Goal: Task Accomplishment & Management: Use online tool/utility

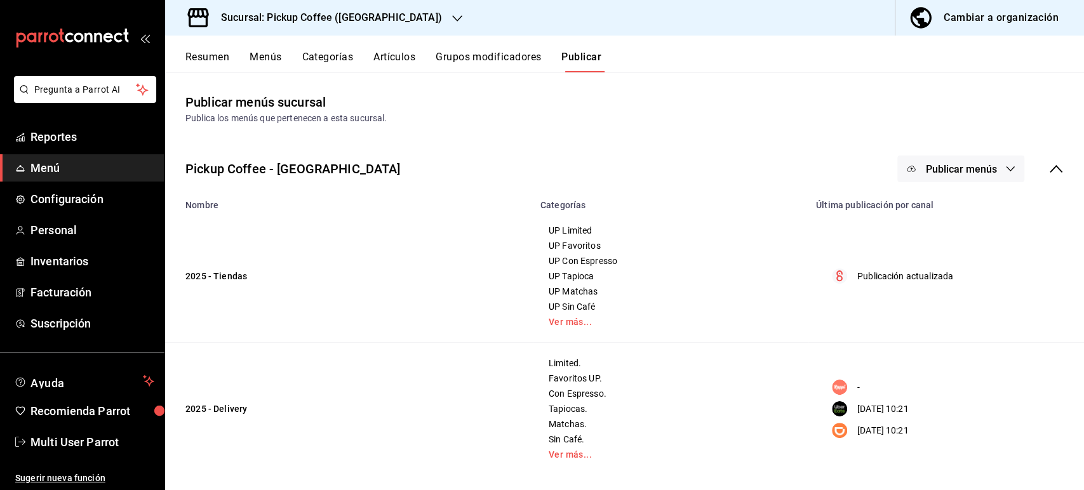
click at [293, 18] on h3 "Sucursal: Pickup Coffee ([GEOGRAPHIC_DATA])" at bounding box center [326, 17] width 231 height 15
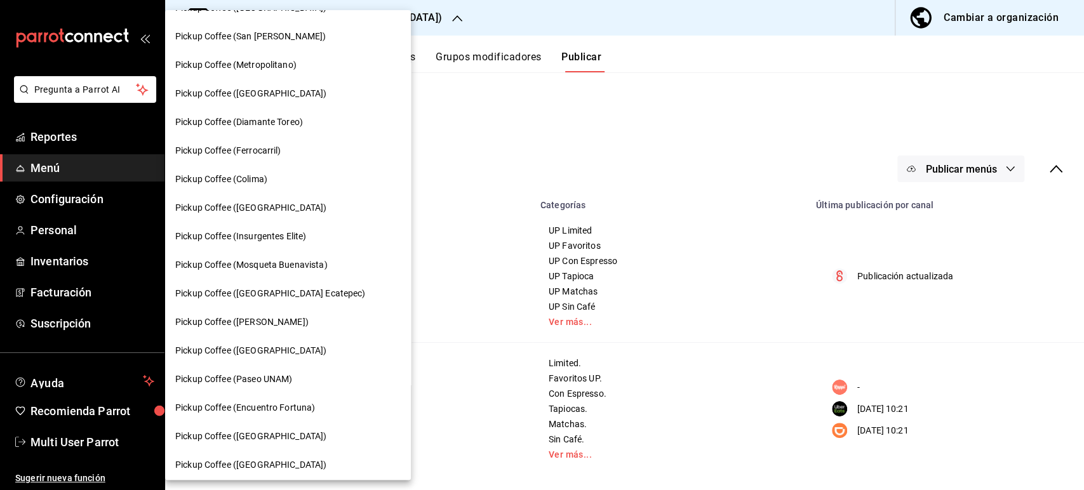
scroll to position [670, 0]
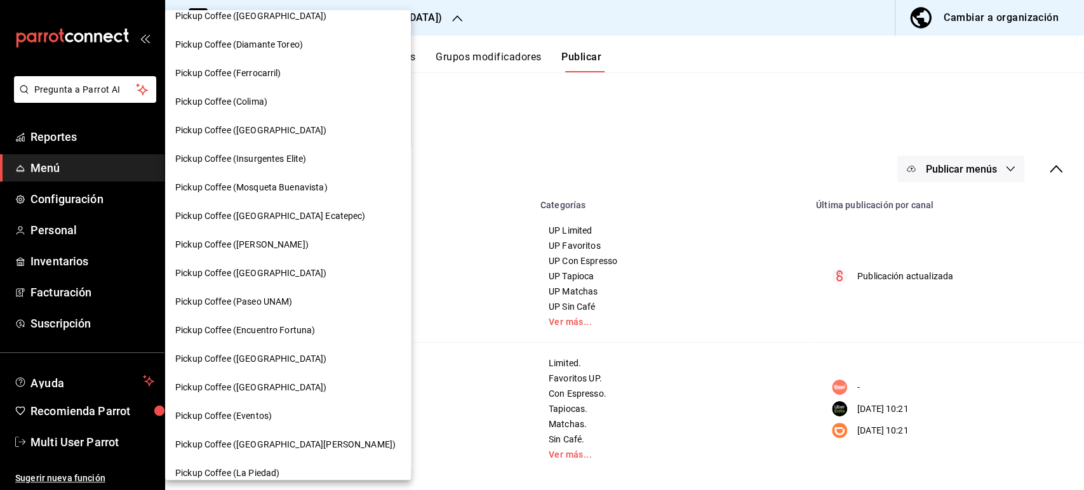
click at [281, 267] on span "Pickup Coffee ([GEOGRAPHIC_DATA])" at bounding box center [250, 273] width 151 height 13
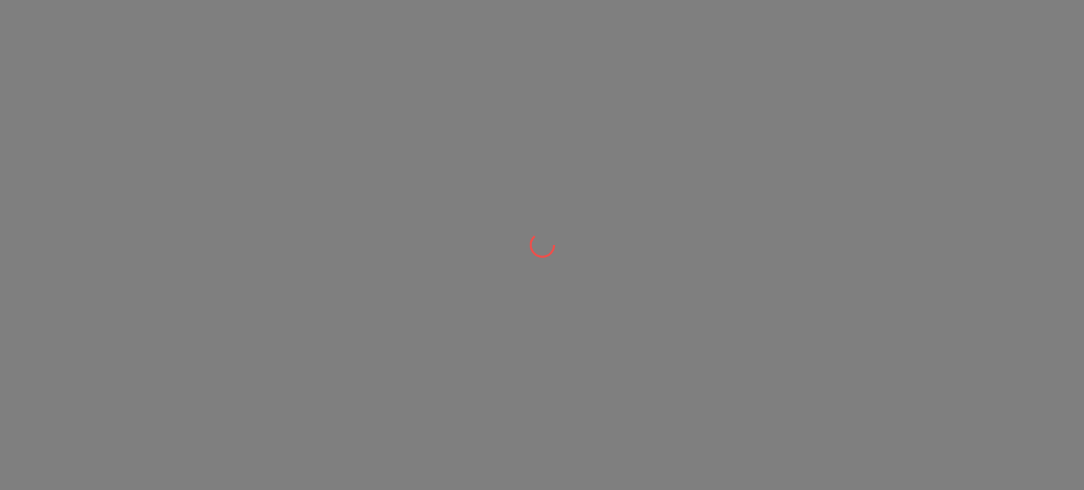
click at [281, 267] on div at bounding box center [542, 245] width 1084 height 490
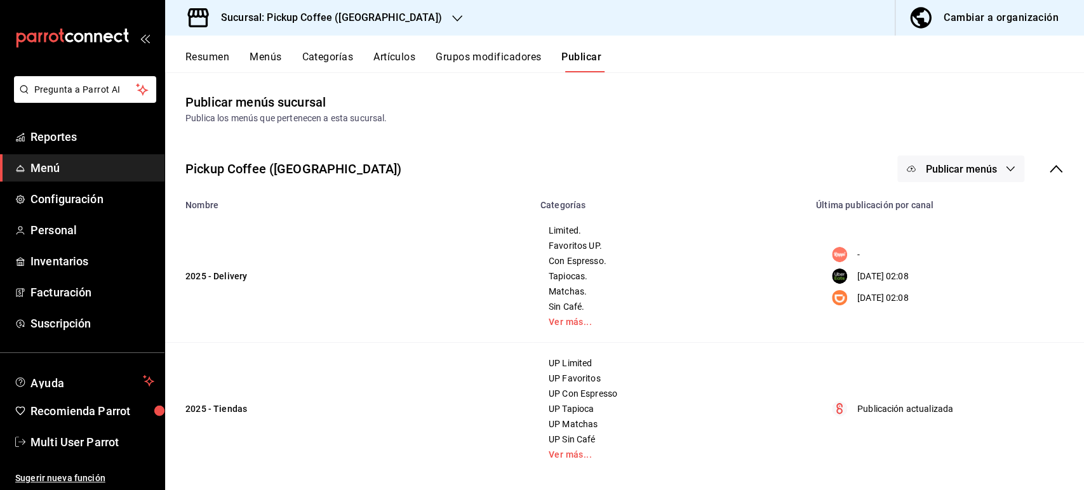
click at [214, 53] on button "Resumen" at bounding box center [207, 62] width 44 height 22
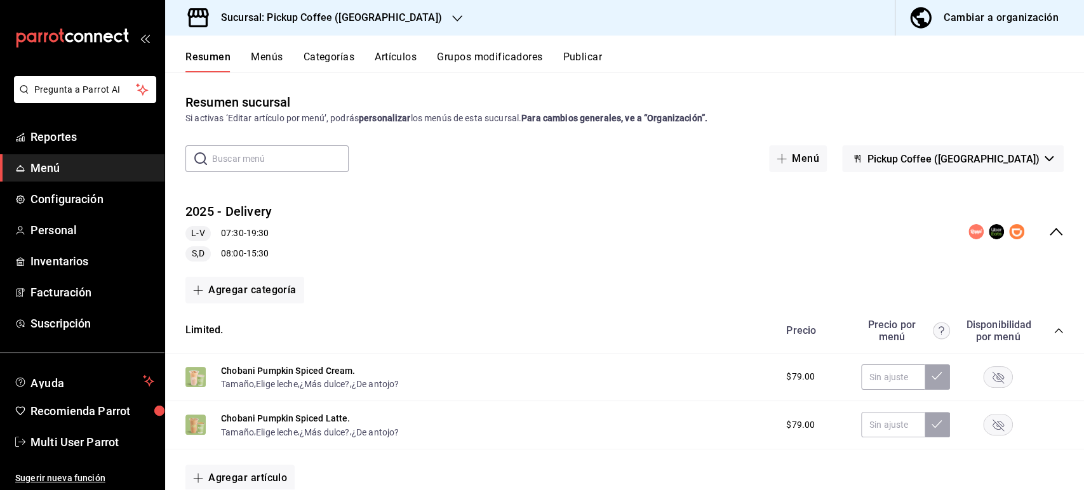
click at [359, 23] on h3 "Sucursal: Pickup Coffee ([GEOGRAPHIC_DATA])" at bounding box center [326, 17] width 231 height 15
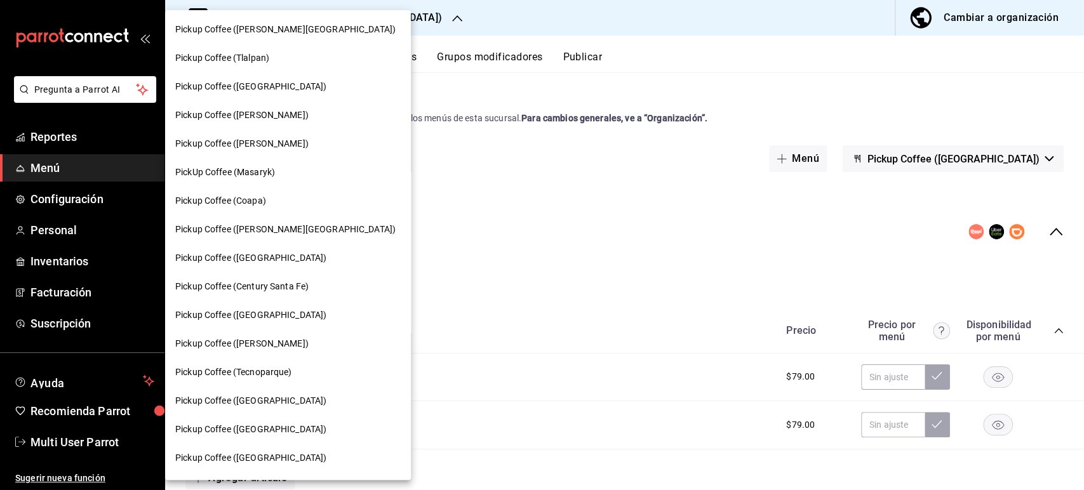
scroll to position [411, 0]
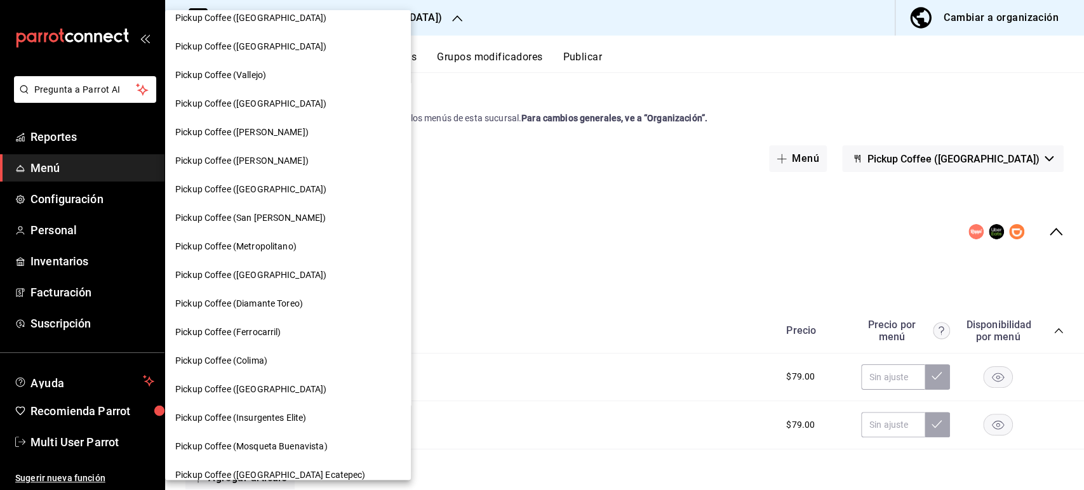
click at [278, 394] on span "Pickup Coffee ([GEOGRAPHIC_DATA])" at bounding box center [250, 389] width 151 height 13
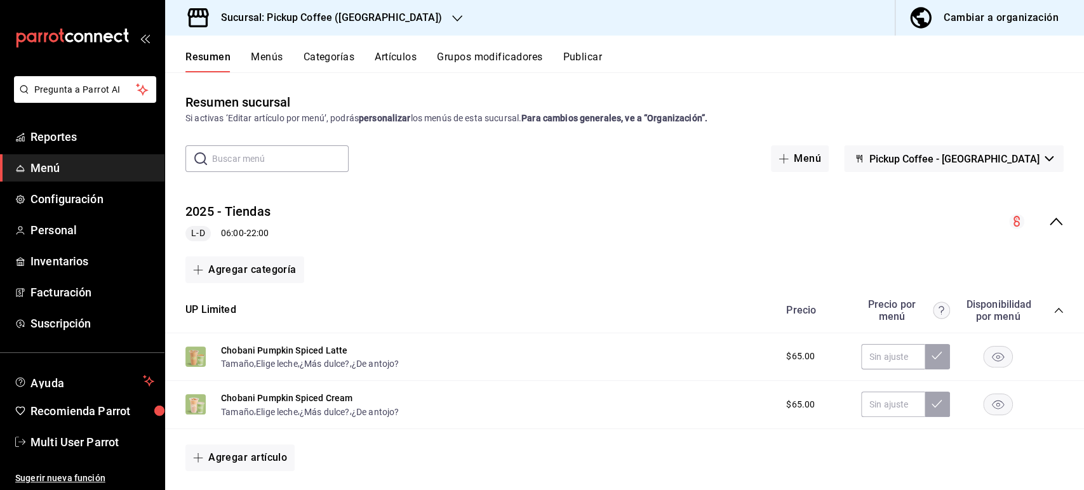
click at [1048, 227] on icon "collapse-menu-row" at bounding box center [1055, 221] width 15 height 15
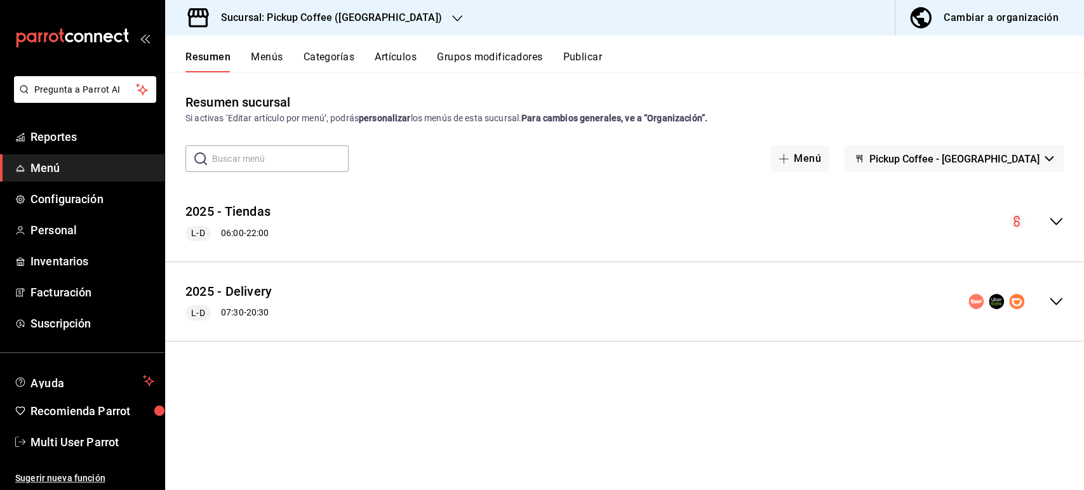
click at [1070, 302] on div "2025 - Delivery L-D 07:30 - 20:30" at bounding box center [624, 301] width 919 height 59
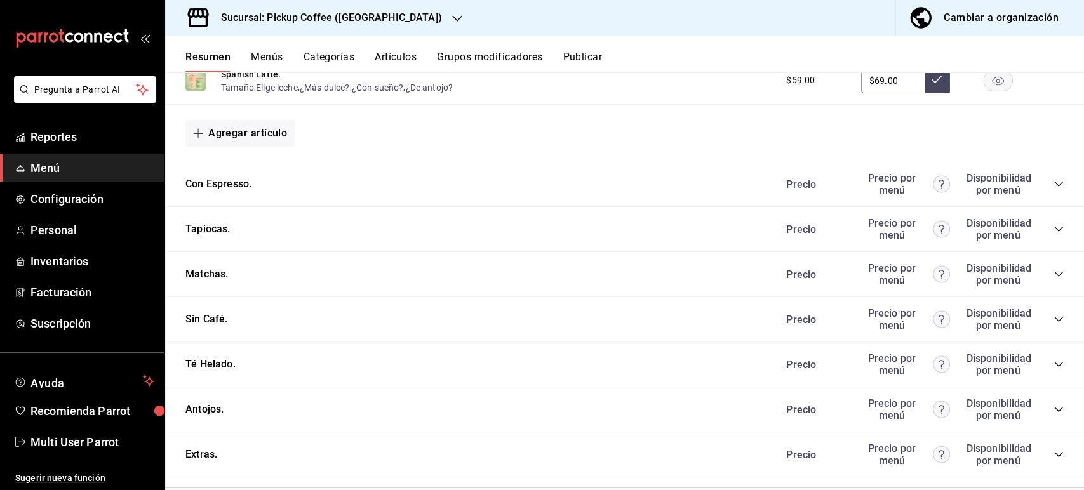
scroll to position [680, 0]
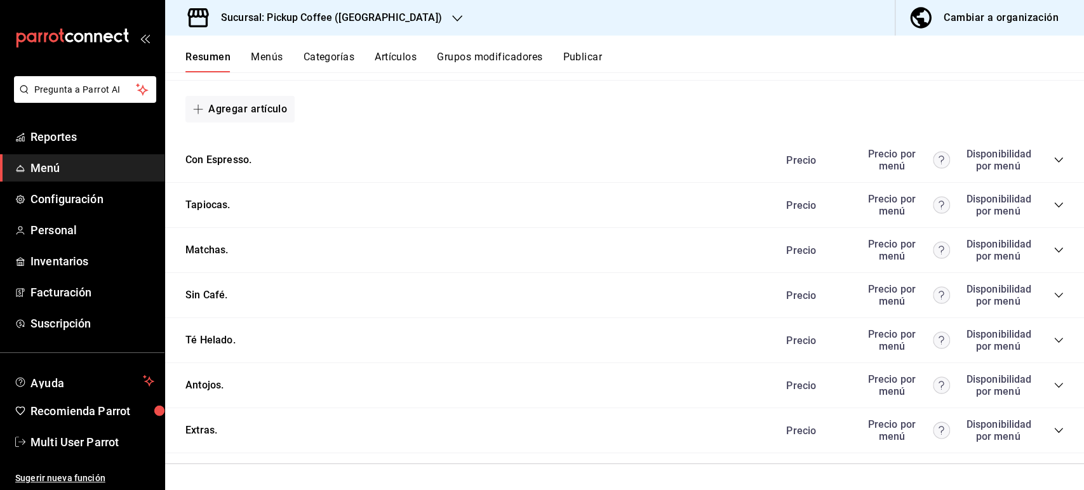
click at [1053, 200] on icon "collapse-category-row" at bounding box center [1058, 205] width 10 height 10
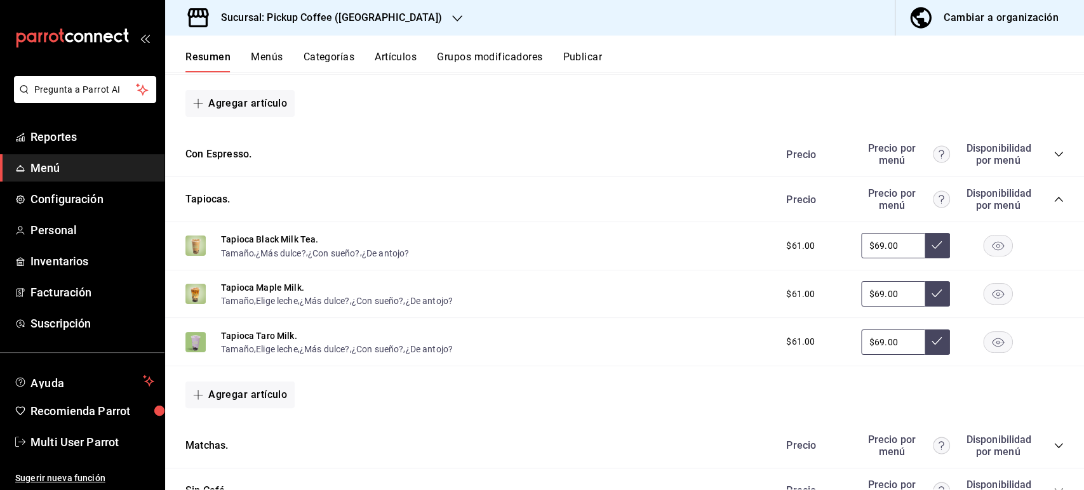
click at [994, 251] on rect "button" at bounding box center [997, 246] width 29 height 21
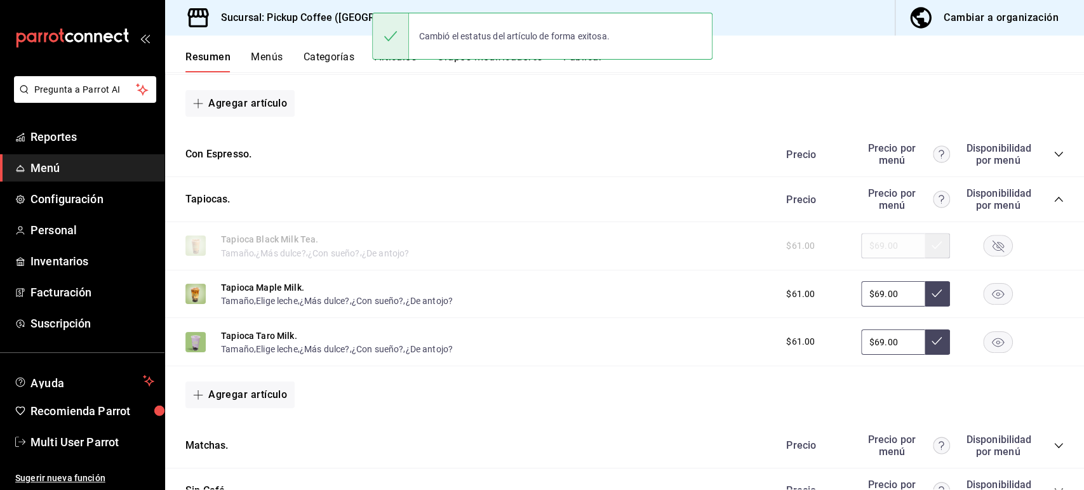
click at [988, 295] on rect "button" at bounding box center [997, 294] width 29 height 21
click at [992, 349] on rect "button" at bounding box center [997, 341] width 29 height 21
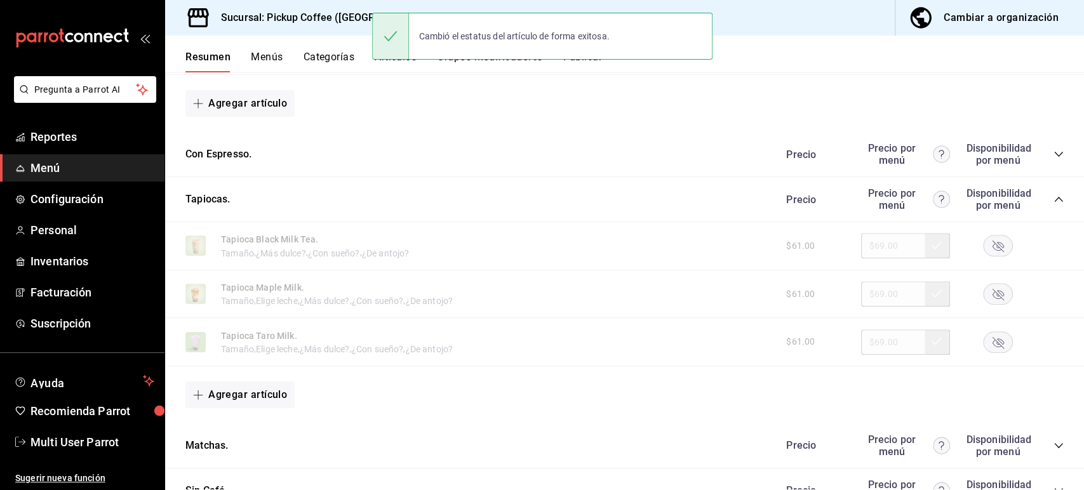
scroll to position [0, 0]
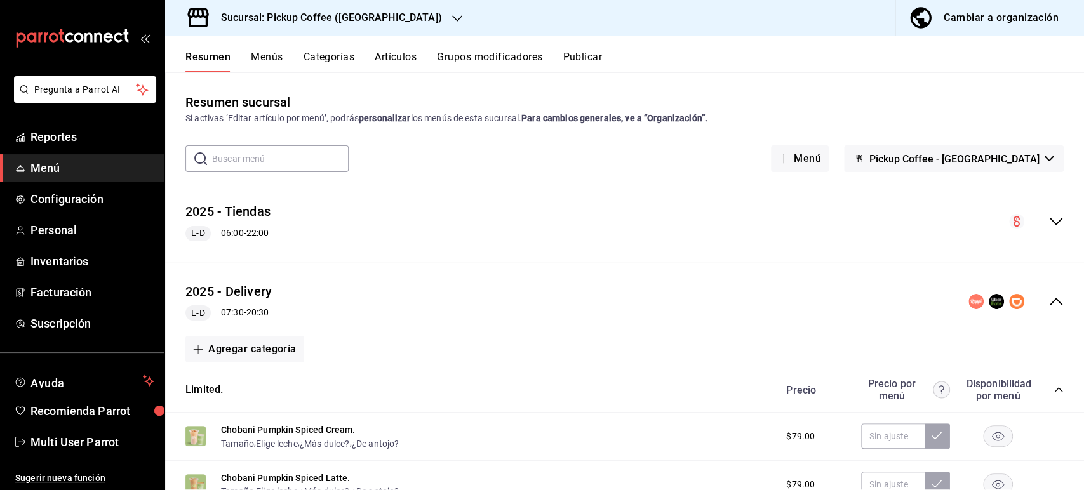
click at [589, 60] on button "Publicar" at bounding box center [581, 62] width 39 height 22
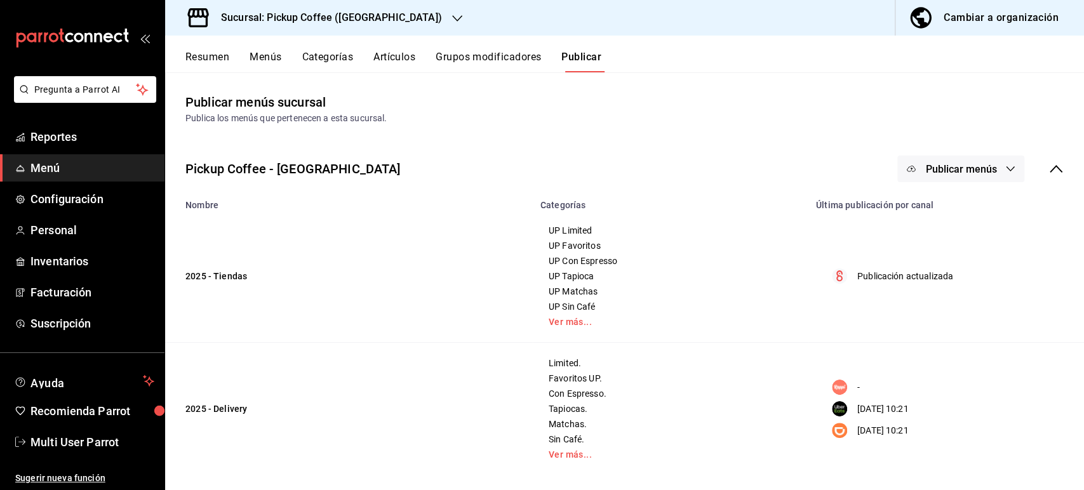
click at [952, 167] on span "Publicar menús" at bounding box center [960, 169] width 71 height 12
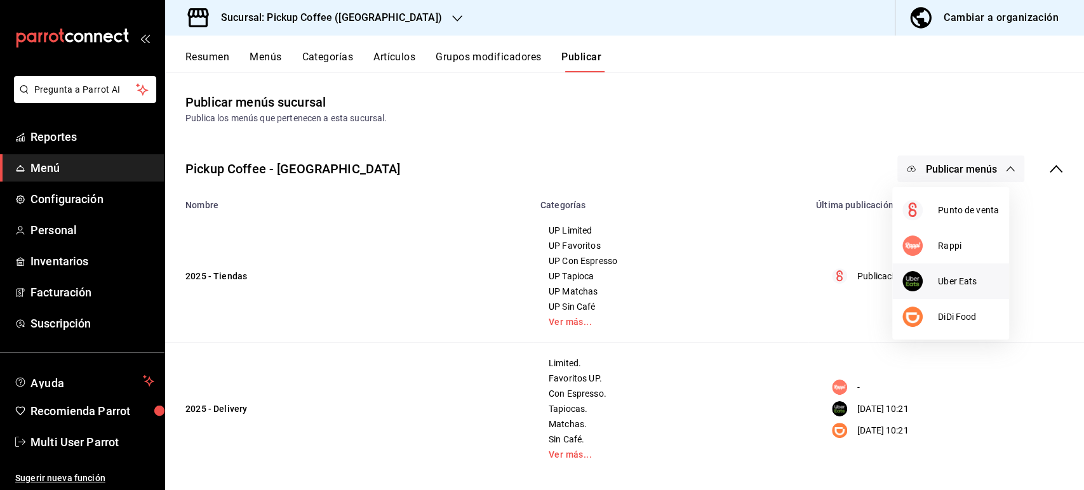
click at [946, 283] on span "Uber Eats" at bounding box center [968, 281] width 61 height 13
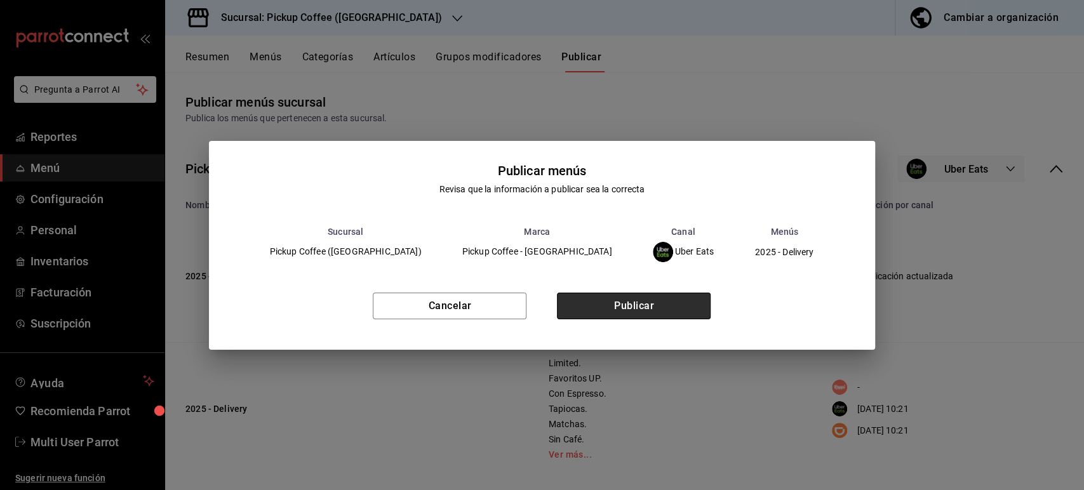
click at [681, 304] on button "Publicar" at bounding box center [634, 306] width 154 height 27
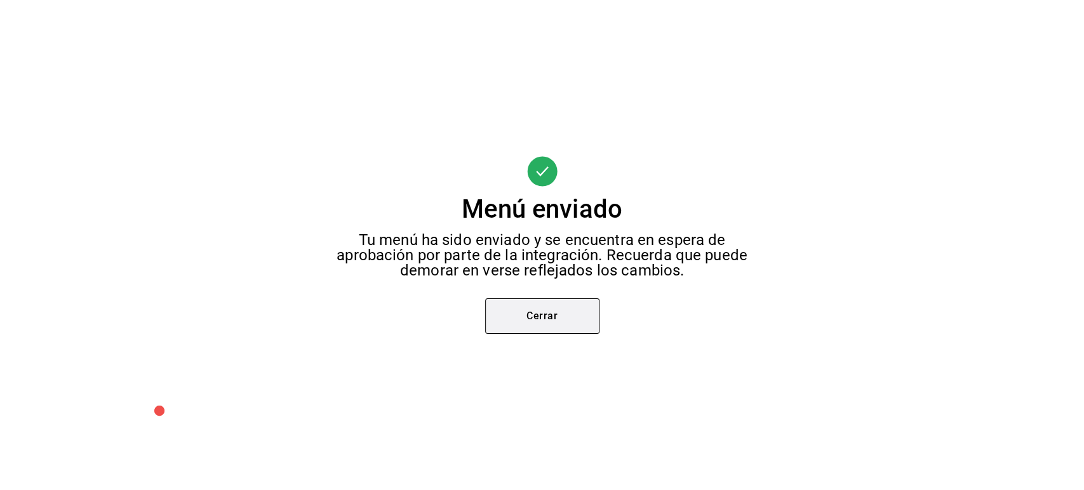
click at [543, 310] on button "Cerrar" at bounding box center [542, 316] width 114 height 36
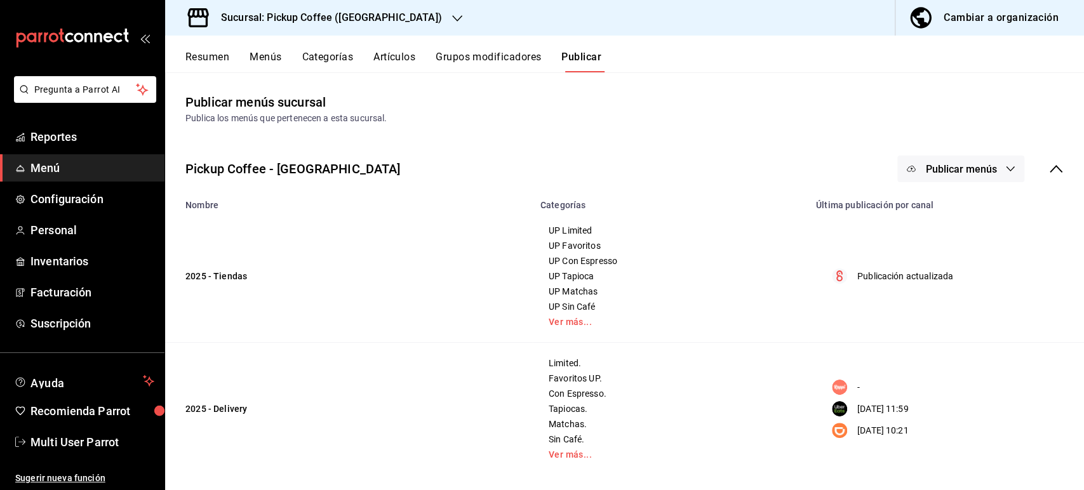
click at [953, 163] on span "Publicar menús" at bounding box center [960, 169] width 71 height 12
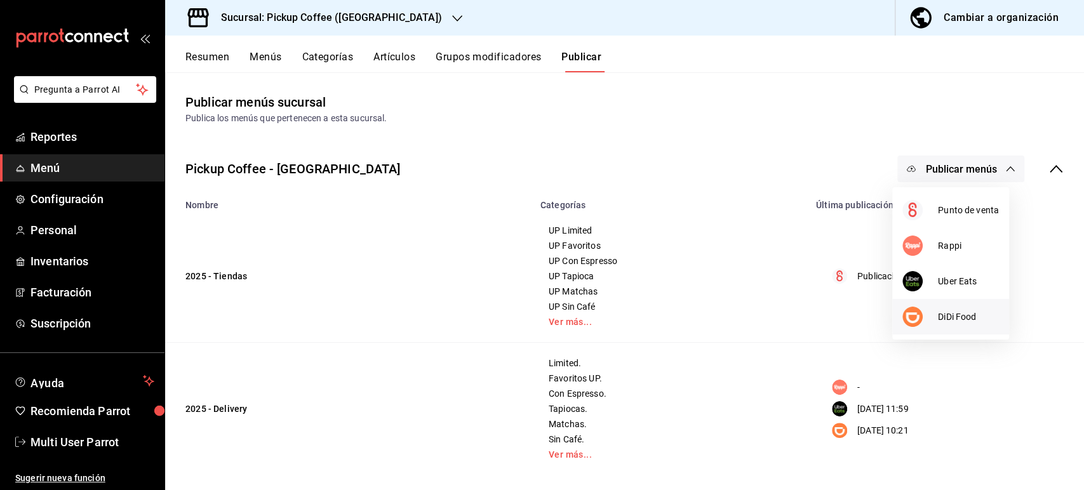
click at [965, 320] on span "DiDi Food" at bounding box center [968, 316] width 61 height 13
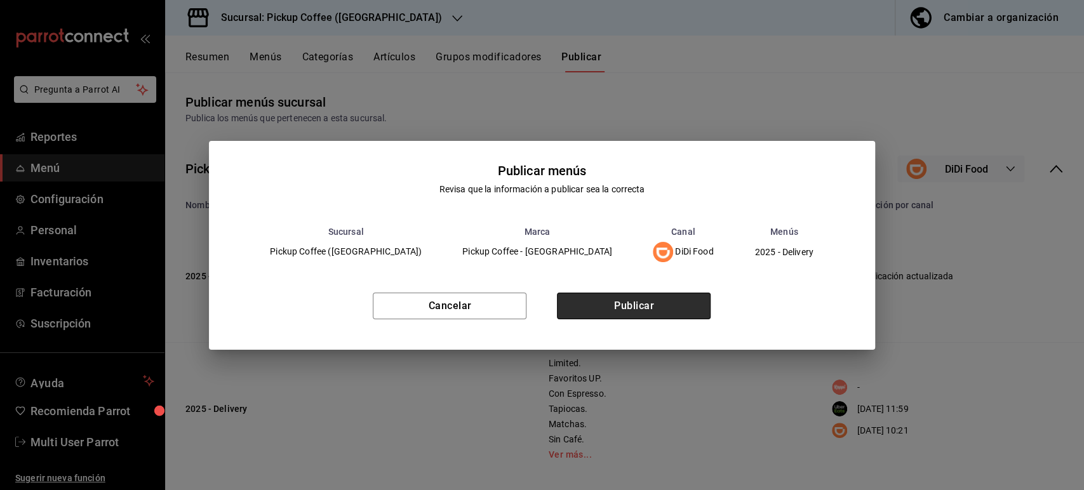
click at [616, 305] on button "Publicar" at bounding box center [634, 306] width 154 height 27
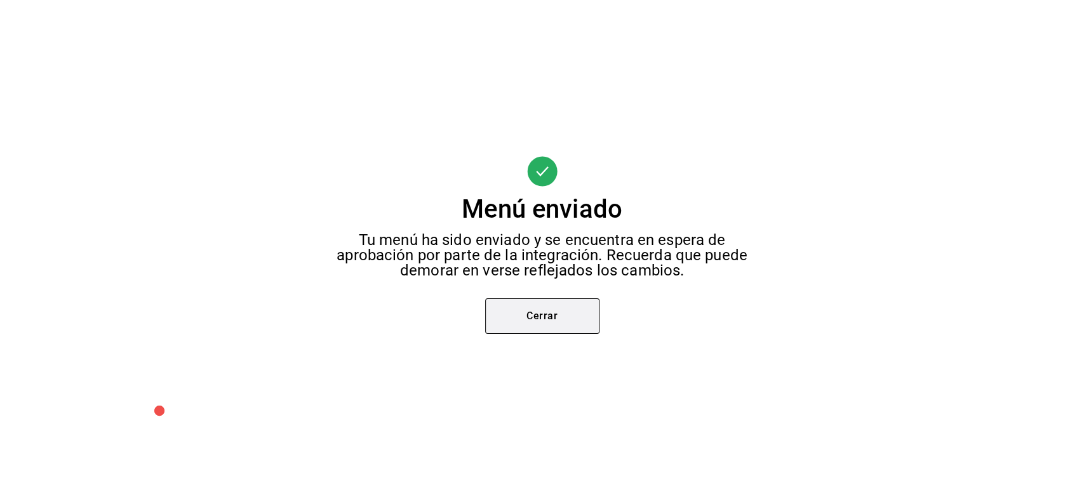
click at [523, 314] on button "Cerrar" at bounding box center [542, 316] width 114 height 36
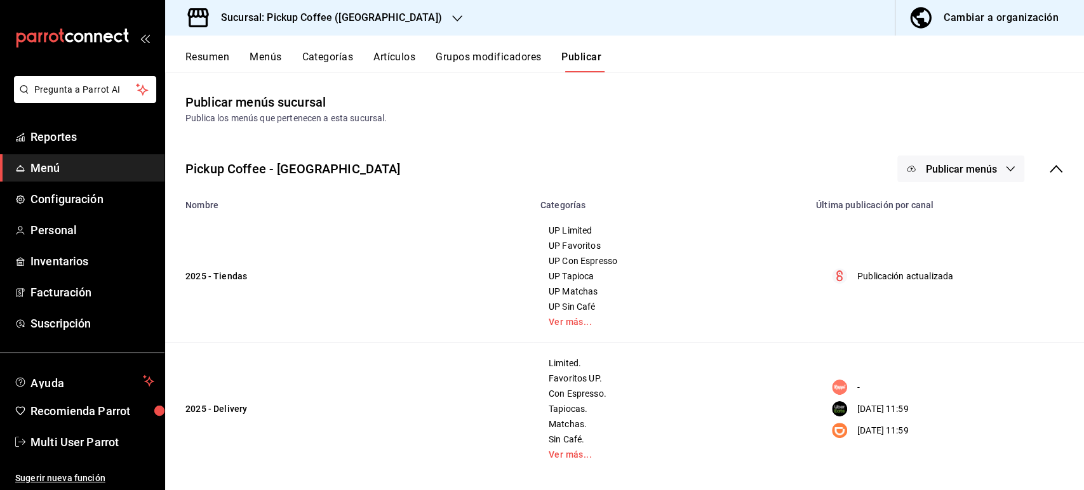
click at [335, 7] on div "Sucursal: Pickup Coffee ([GEOGRAPHIC_DATA])" at bounding box center [321, 18] width 292 height 36
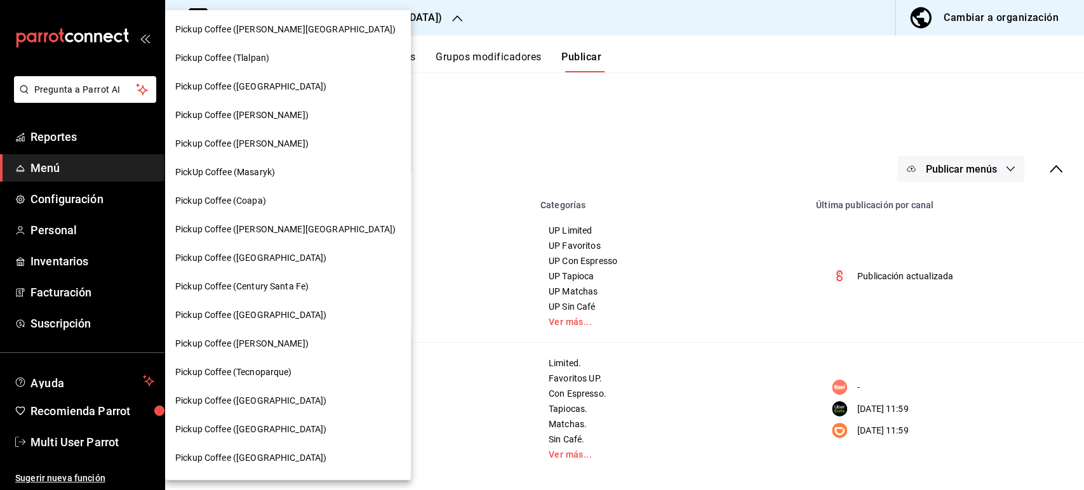
click at [284, 39] on div "Pickup Coffee ([PERSON_NAME][GEOGRAPHIC_DATA])" at bounding box center [288, 29] width 246 height 29
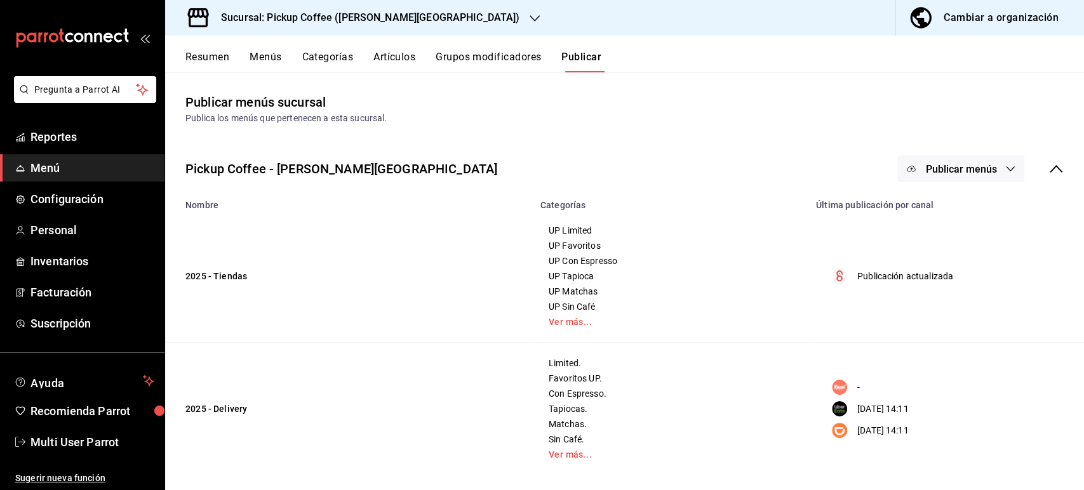
click at [206, 61] on button "Resumen" at bounding box center [207, 62] width 44 height 22
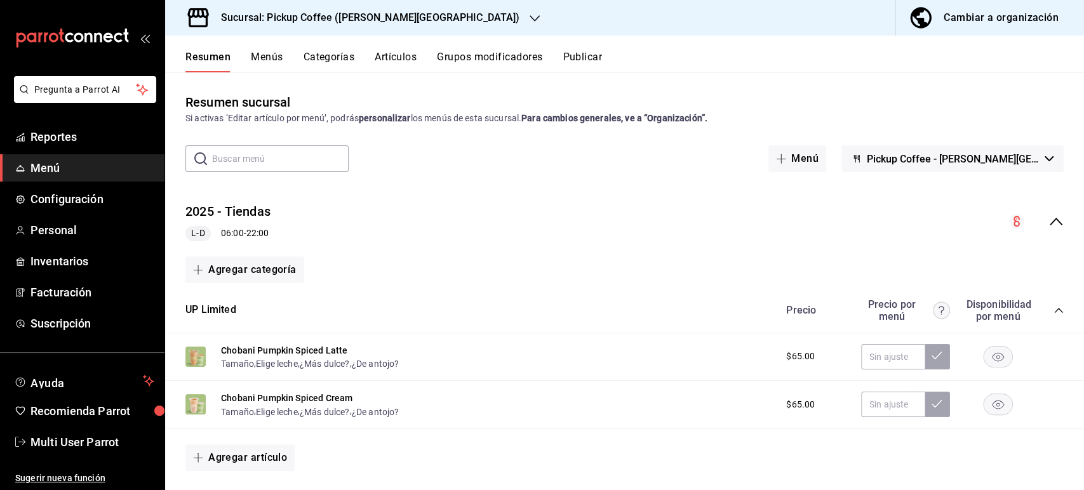
click at [1049, 220] on icon "collapse-menu-row" at bounding box center [1055, 221] width 15 height 15
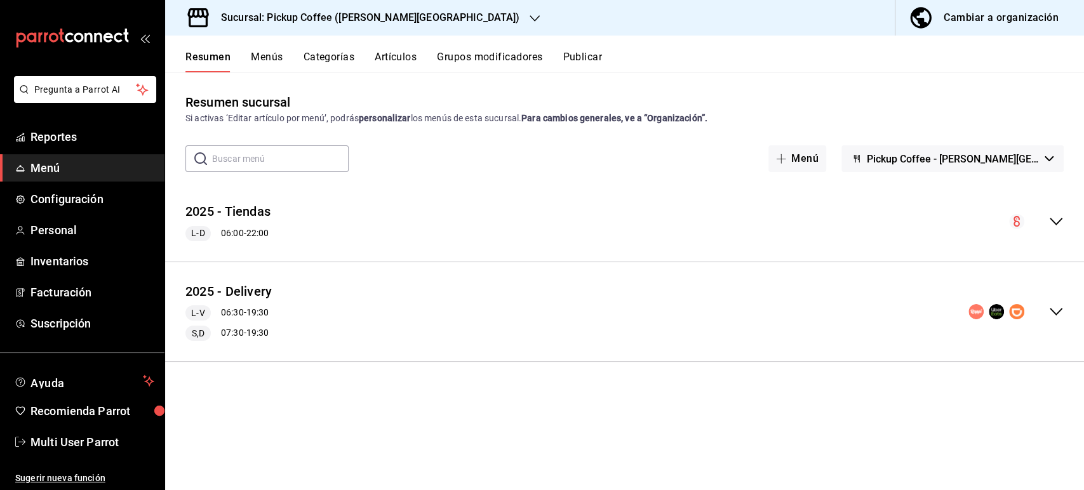
click at [1059, 310] on icon "collapse-menu-row" at bounding box center [1055, 312] width 13 height 8
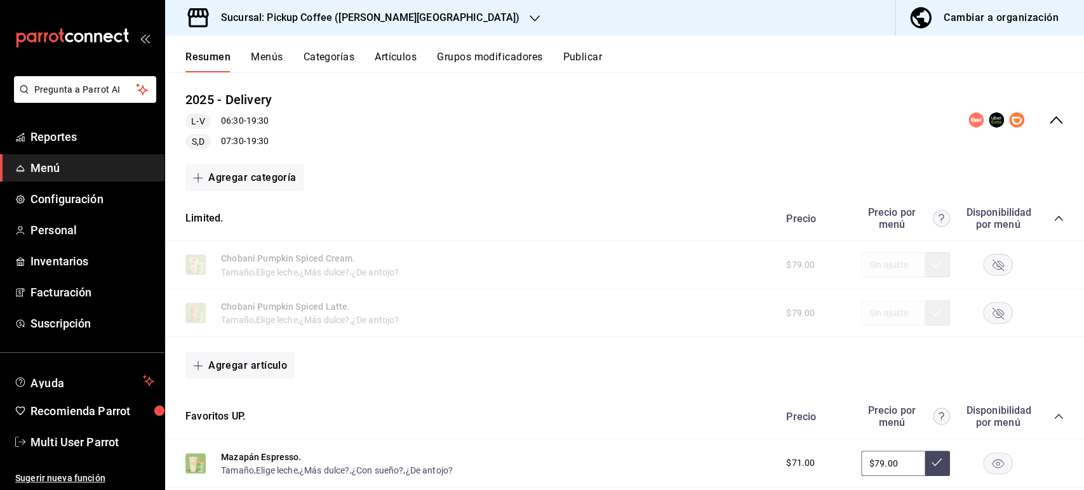
scroll to position [209, 0]
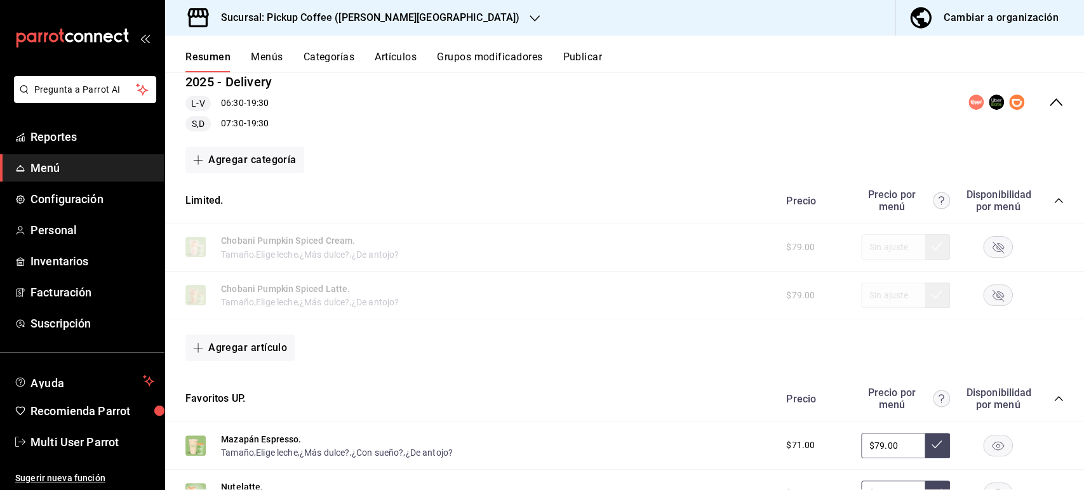
click at [988, 242] on rect "button" at bounding box center [997, 247] width 29 height 21
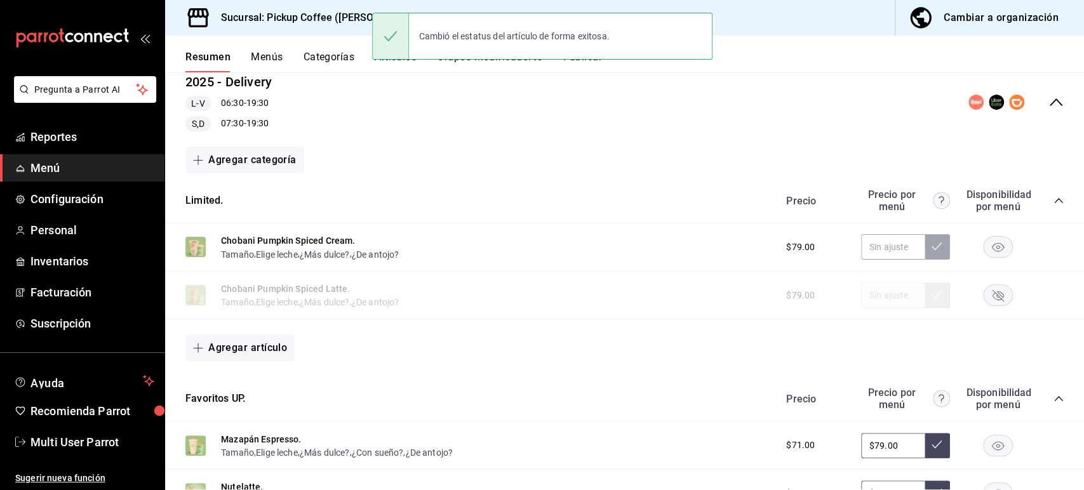
click at [992, 287] on rect "button" at bounding box center [997, 295] width 29 height 21
click at [589, 63] on div "Cambió el estatus del artículo de forma exitosa." at bounding box center [542, 36] width 340 height 55
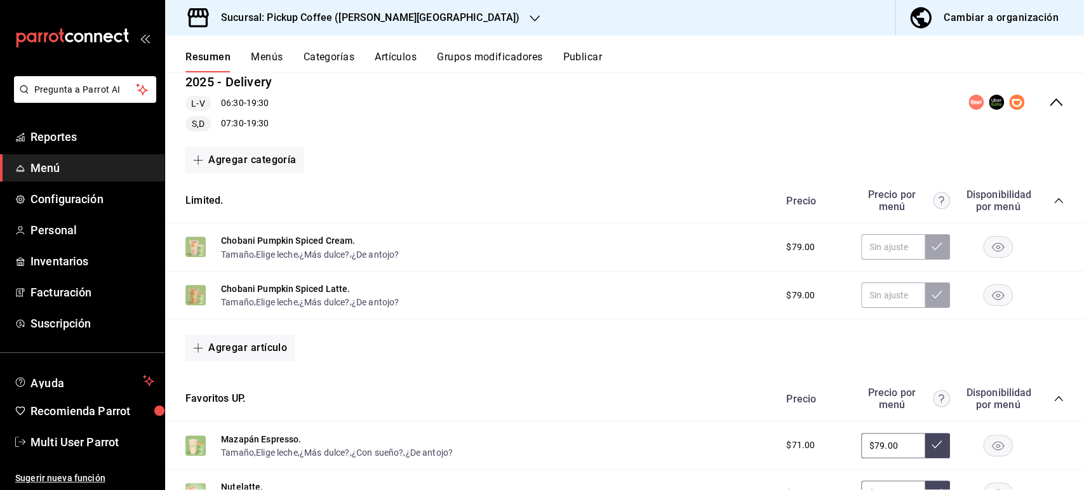
click at [585, 61] on button "Publicar" at bounding box center [581, 62] width 39 height 22
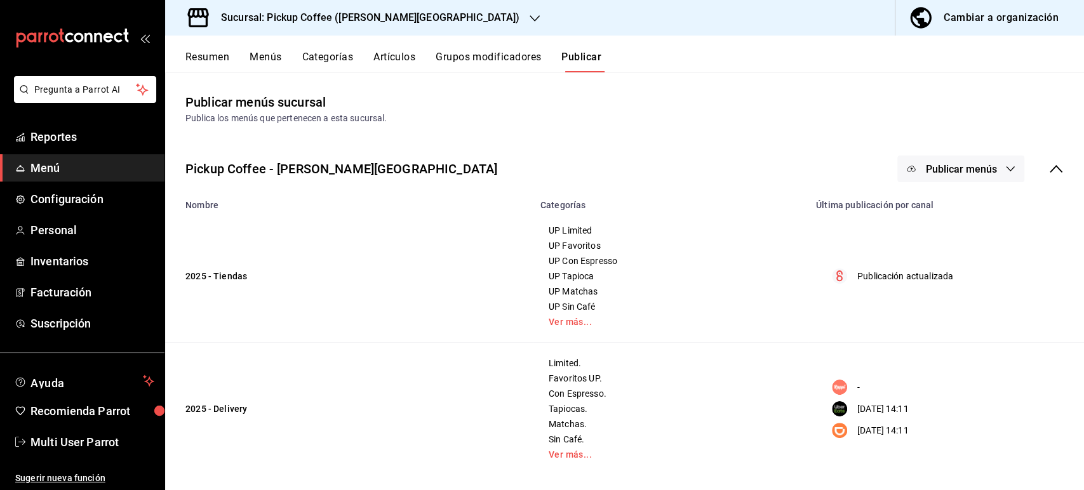
click at [974, 168] on span "Publicar menús" at bounding box center [960, 169] width 71 height 12
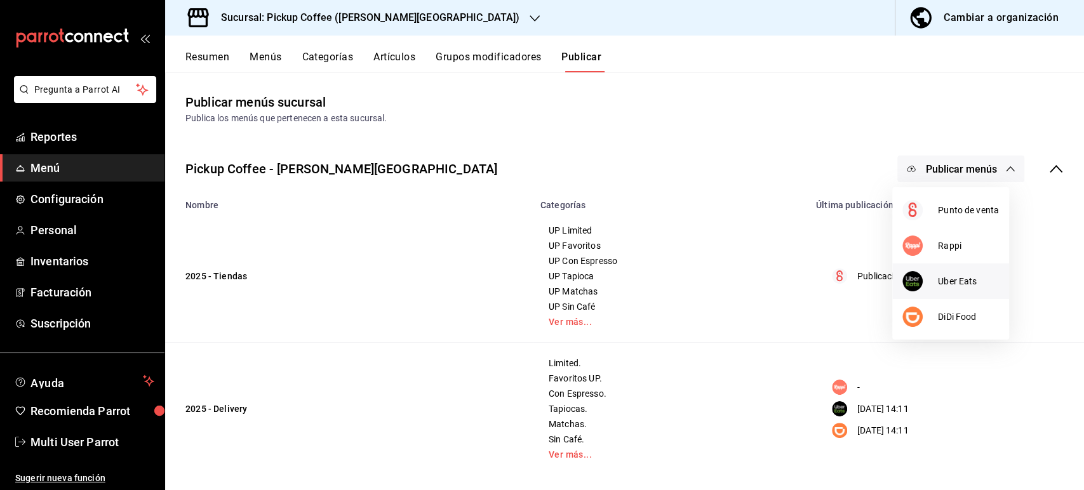
click at [934, 281] on div at bounding box center [920, 281] width 36 height 20
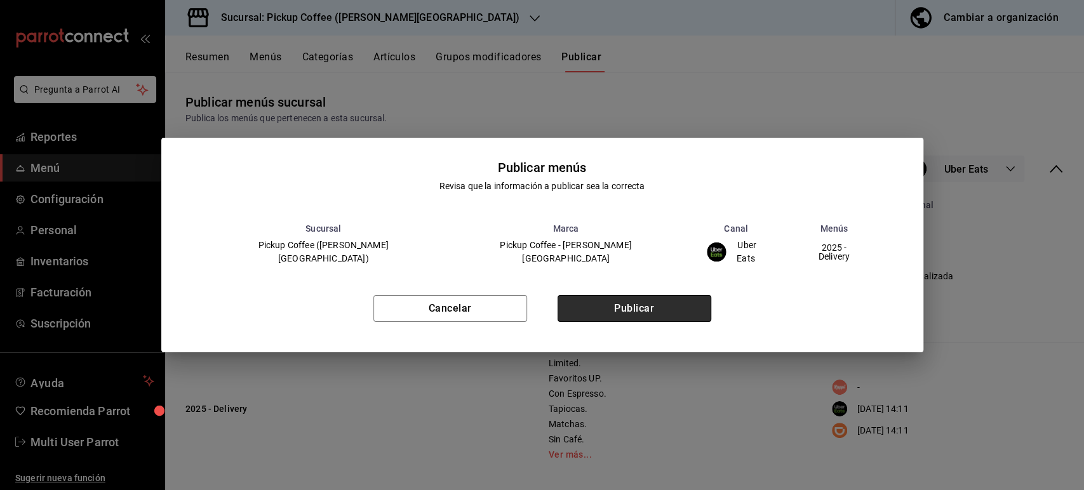
click at [651, 307] on button "Publicar" at bounding box center [634, 308] width 154 height 27
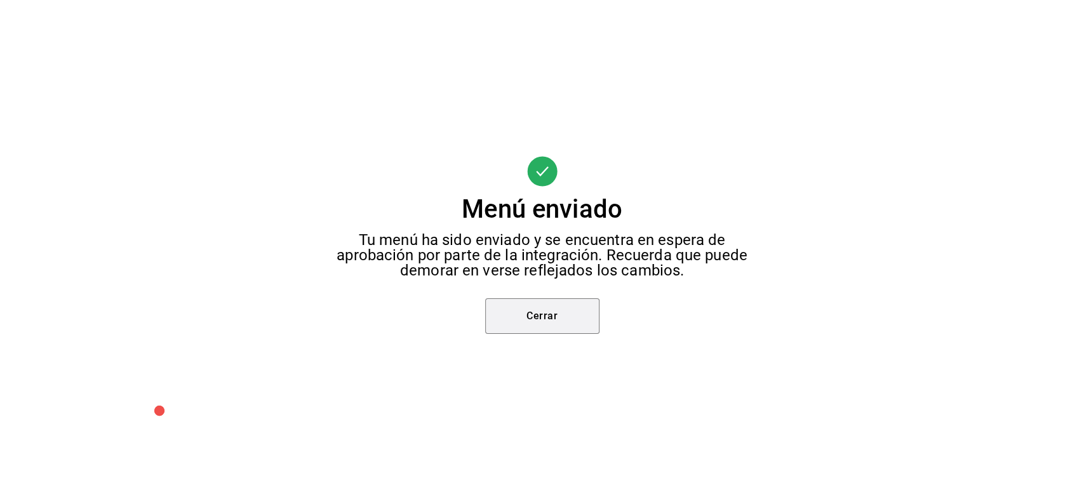
click at [548, 322] on button "Cerrar" at bounding box center [542, 316] width 114 height 36
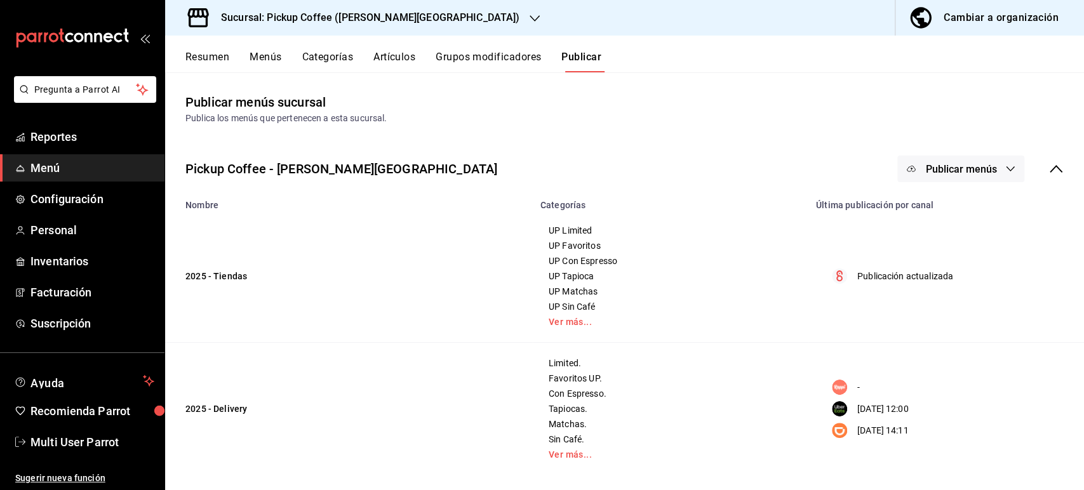
click at [970, 164] on span "Publicar menús" at bounding box center [960, 169] width 71 height 12
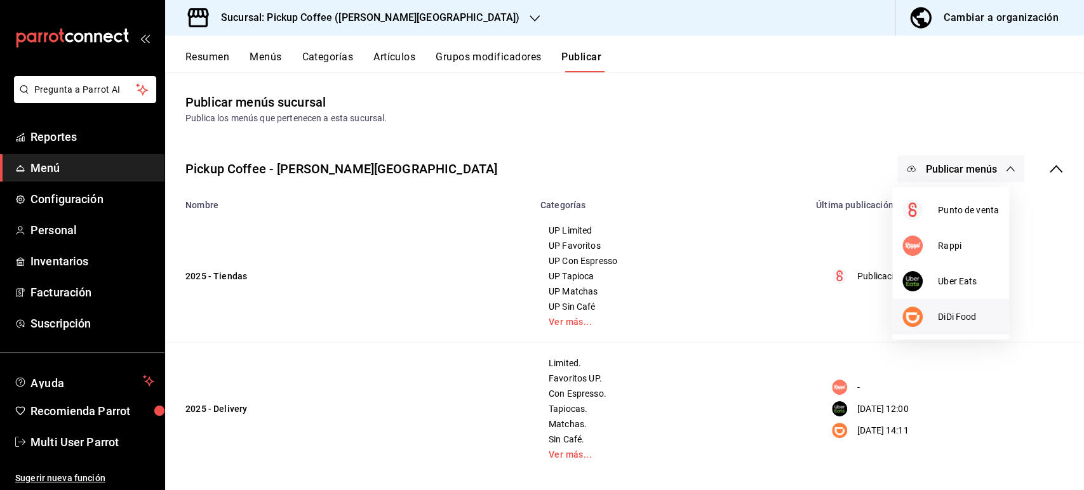
click at [945, 315] on span "DiDi Food" at bounding box center [968, 316] width 61 height 13
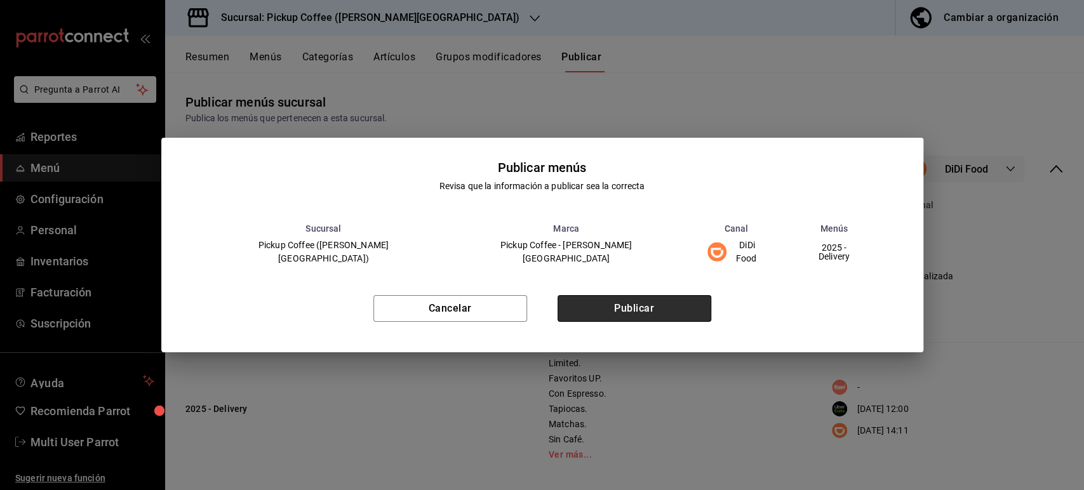
click at [684, 309] on button "Publicar" at bounding box center [634, 308] width 154 height 27
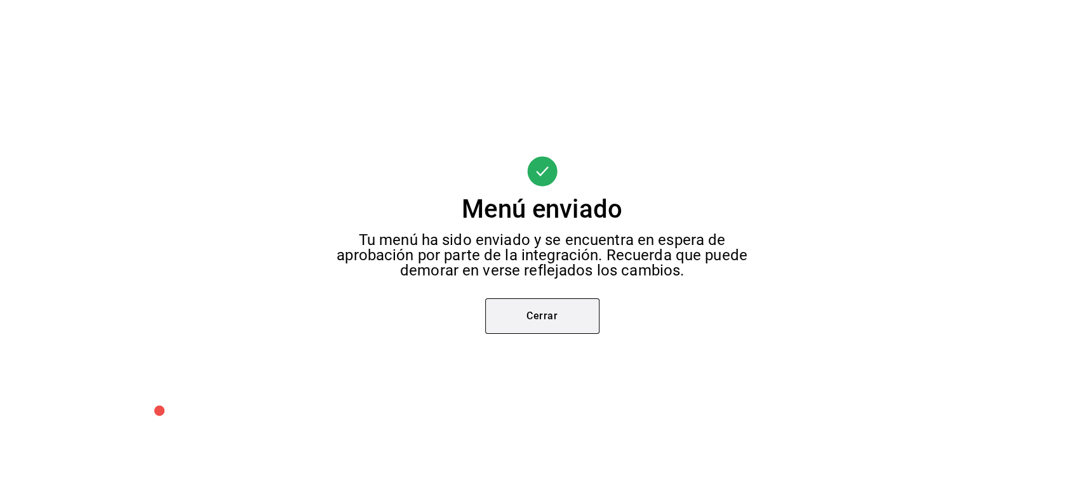
click at [565, 324] on button "Cerrar" at bounding box center [542, 316] width 114 height 36
